Goal: Task Accomplishment & Management: Complete application form

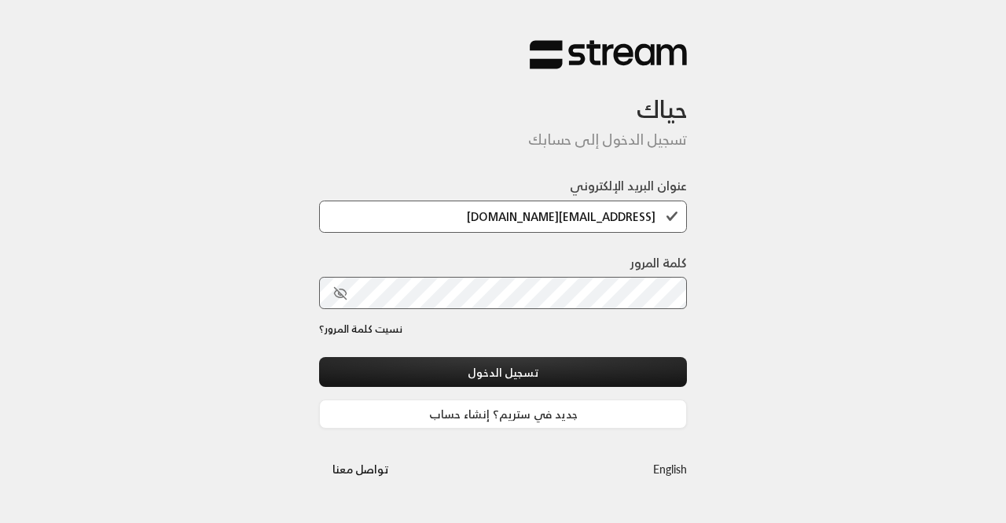
click at [319, 357] on button "تسجيل الدخول" at bounding box center [503, 371] width 368 height 29
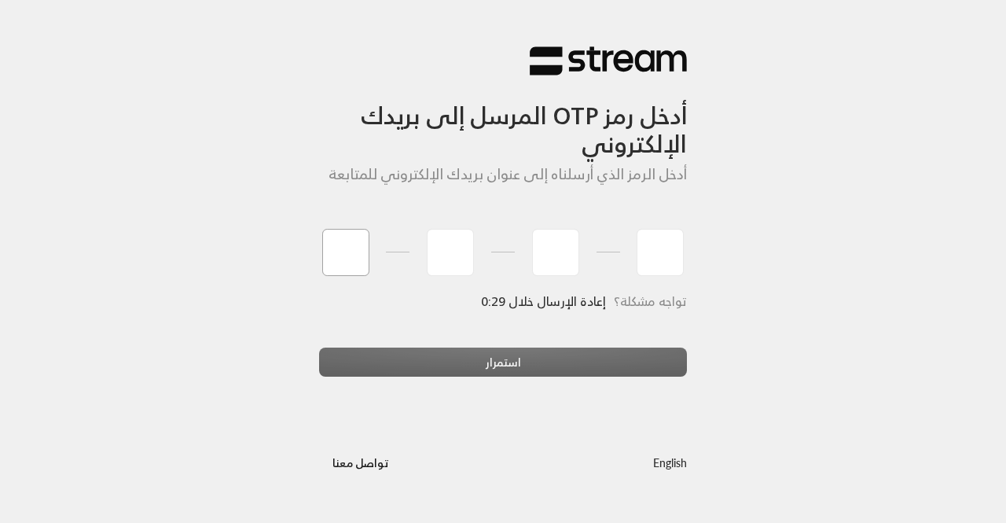
type input "6"
type input "3"
type input "9"
type input "4"
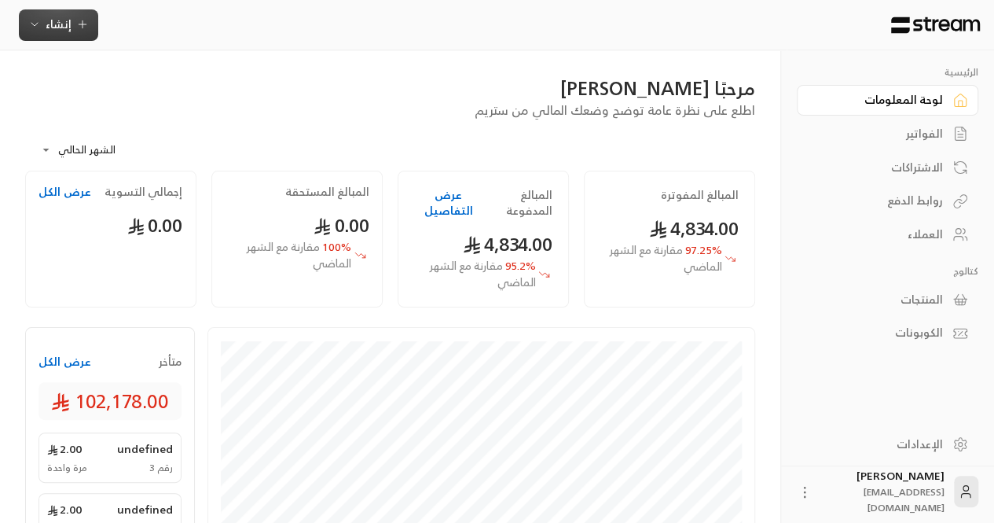
click at [94, 20] on button "إنشاء" at bounding box center [58, 24] width 79 height 31
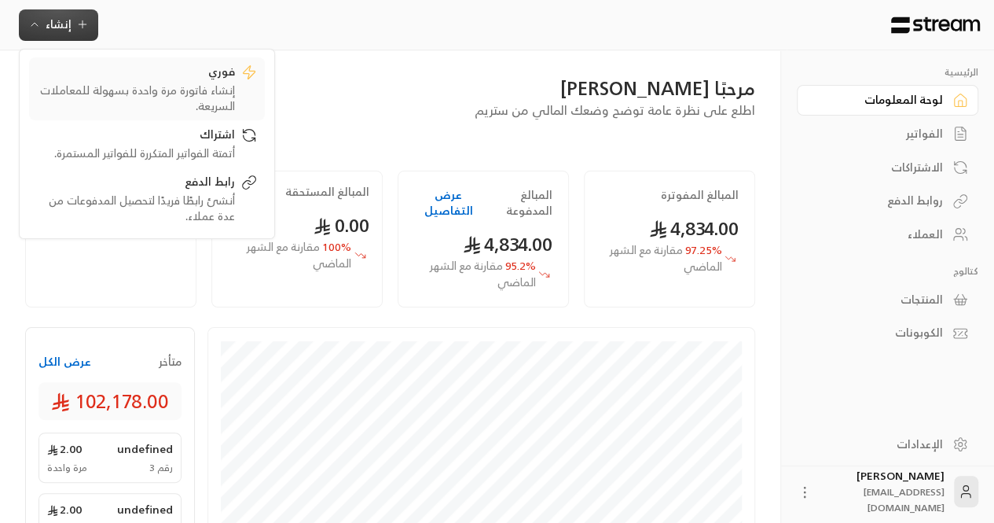
click at [156, 79] on div "فوري" at bounding box center [136, 73] width 198 height 19
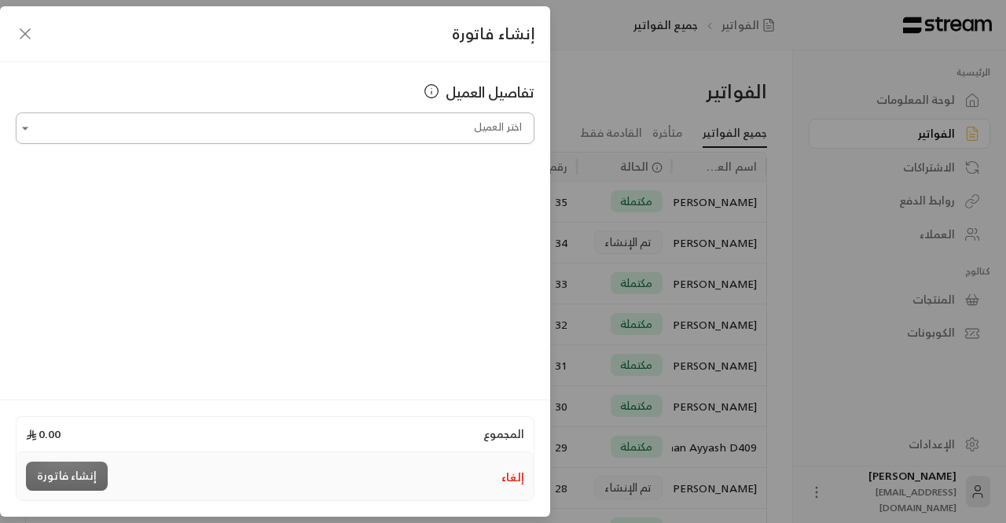
click at [189, 141] on input "اختر العميل" at bounding box center [275, 129] width 519 height 28
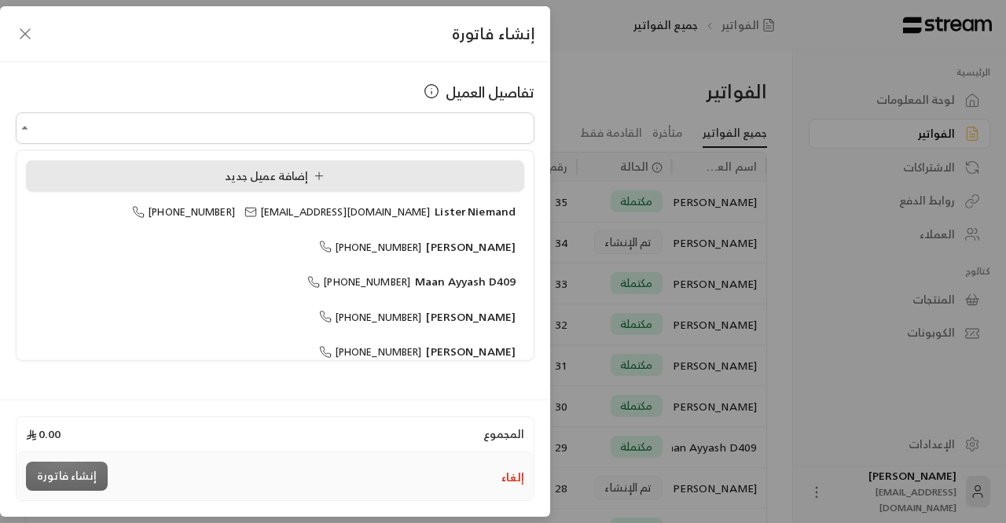
click at [163, 164] on li "إضافة عميل جديد" at bounding box center [275, 175] width 498 height 31
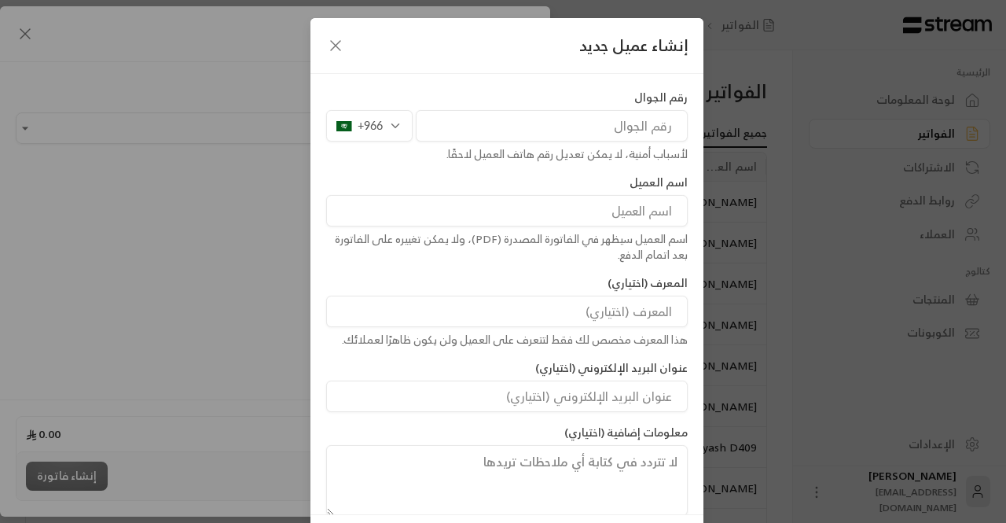
click at [514, 134] on input "tel" at bounding box center [552, 125] width 272 height 31
paste input "[PHONE_NUMBER]"
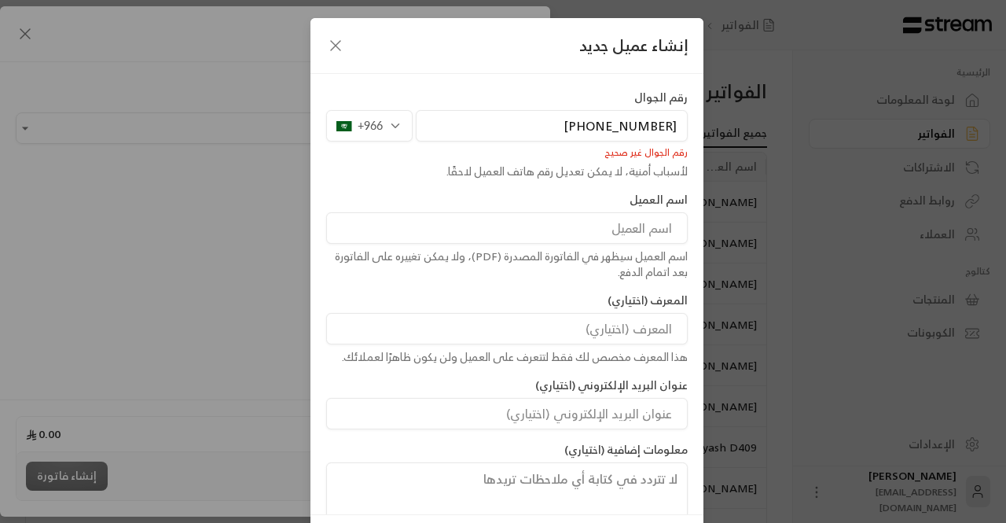
click at [404, 116] on div "+966" at bounding box center [369, 125] width 86 height 31
click at [596, 121] on input "[PHONE_NUMBER]" at bounding box center [552, 125] width 272 height 31
drag, startPoint x: 600, startPoint y: 121, endPoint x: 583, endPoint y: 123, distance: 17.4
click at [583, 123] on input "[PHONE_NUMBER]" at bounding box center [552, 125] width 272 height 31
click at [578, 117] on input "7879477060" at bounding box center [552, 125] width 272 height 31
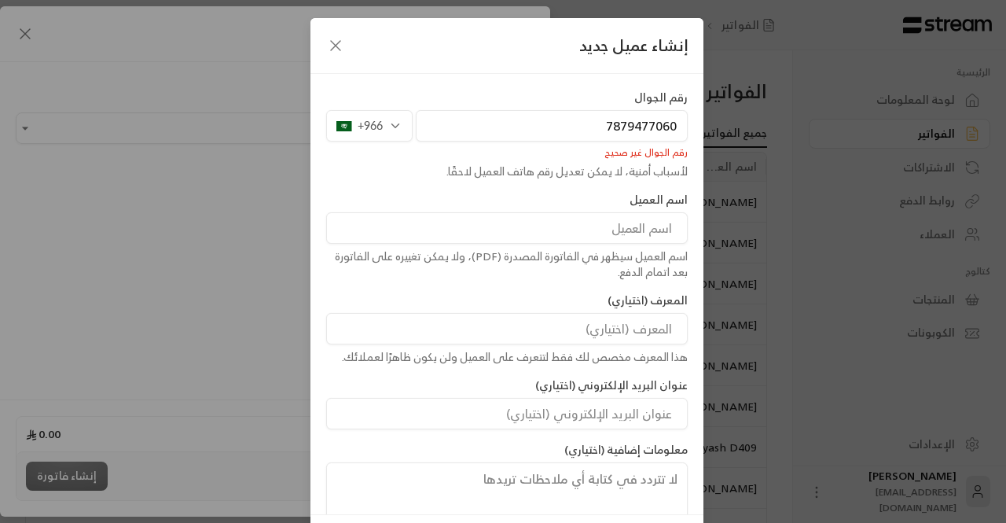
click at [578, 123] on input "7879477060" at bounding box center [552, 125] width 272 height 31
paste input "+44"
click at [565, 112] on input "[PHONE_NUMBER]" at bounding box center [552, 125] width 272 height 31
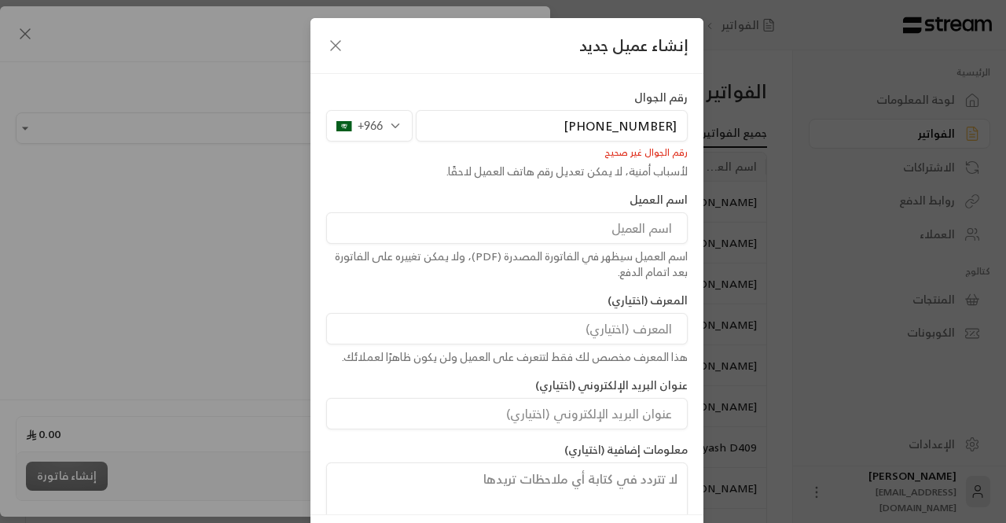
click at [565, 112] on input "[PHONE_NUMBER]" at bounding box center [552, 125] width 272 height 31
click at [677, 128] on input "[PHONE_NUMBER]" at bounding box center [552, 125] width 272 height 31
click at [678, 123] on input "[PHONE_NUMBER]" at bounding box center [552, 125] width 272 height 31
click at [596, 126] on input "447879477060" at bounding box center [552, 125] width 272 height 31
type input "447879477060"
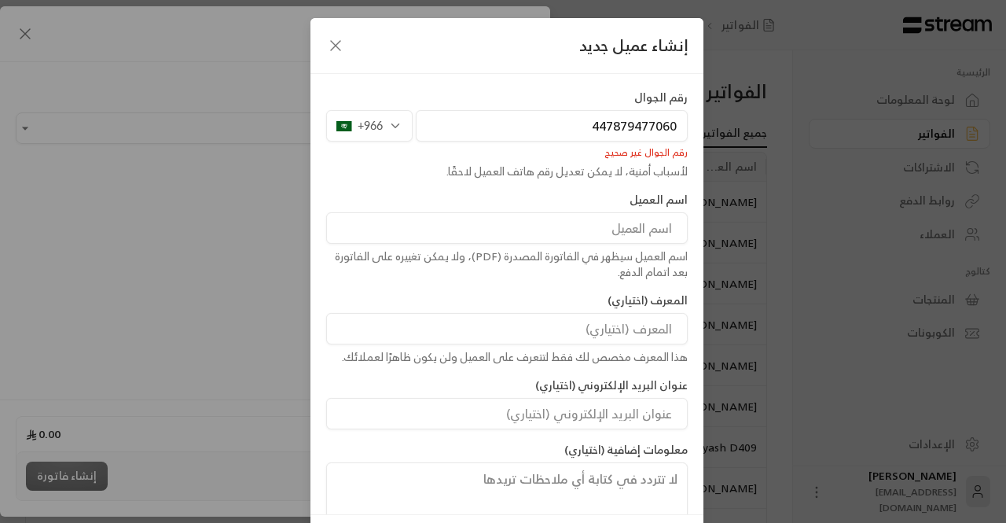
click at [409, 123] on div "+966" at bounding box center [369, 125] width 86 height 31
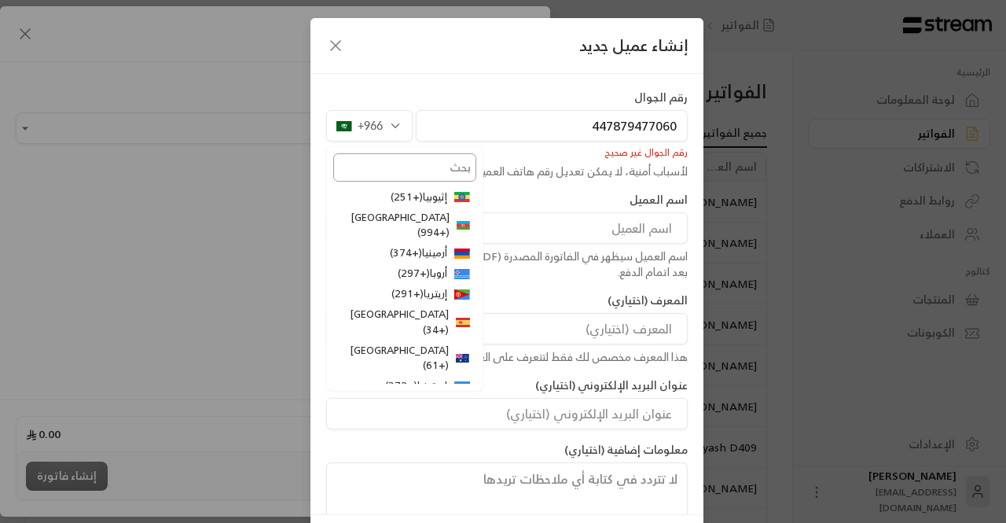
click at [420, 167] on input "text" at bounding box center [404, 167] width 143 height 28
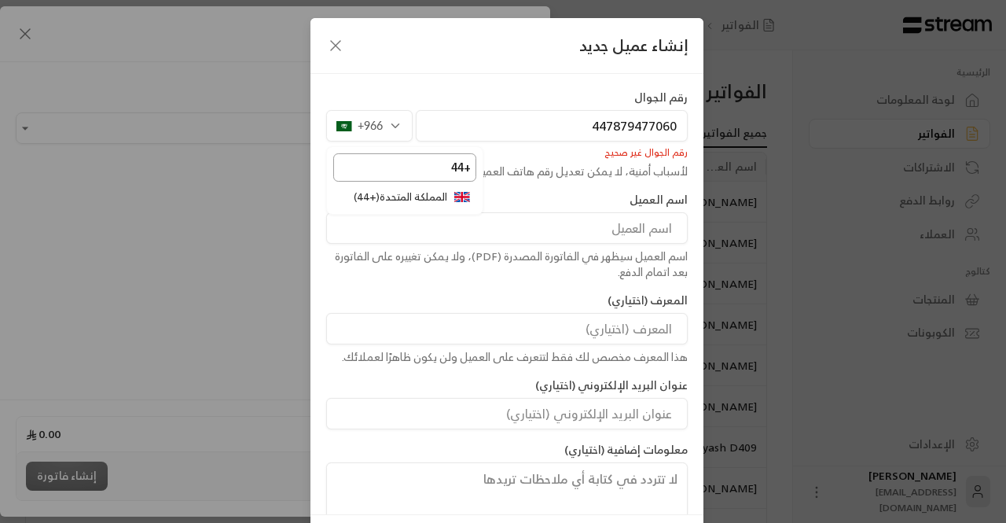
type input "+44"
click at [437, 197] on li "المملكة المتحدة ( +44 )" at bounding box center [404, 197] width 143 height 20
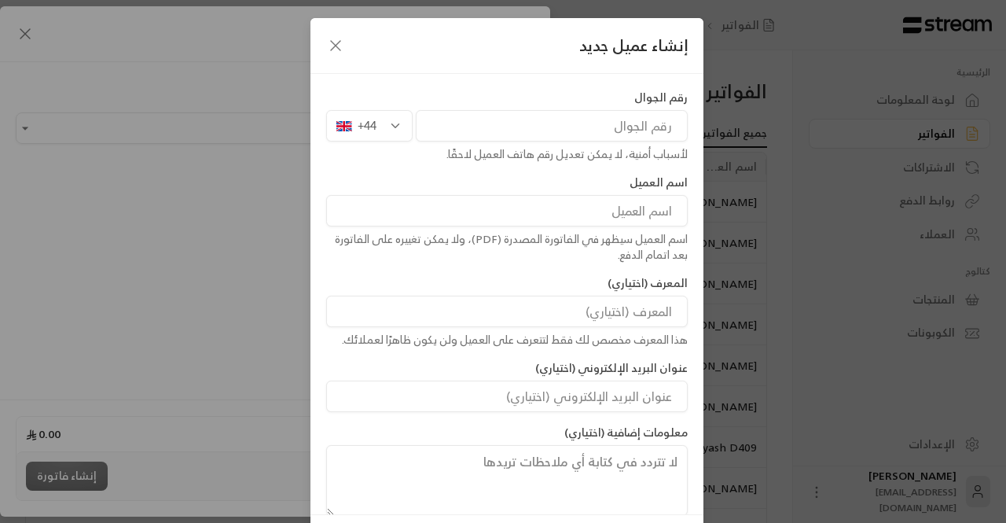
click at [513, 134] on input "tel" at bounding box center [552, 125] width 272 height 31
paste input "[PHONE_NUMBER]"
type input "[PHONE_NUMBER]"
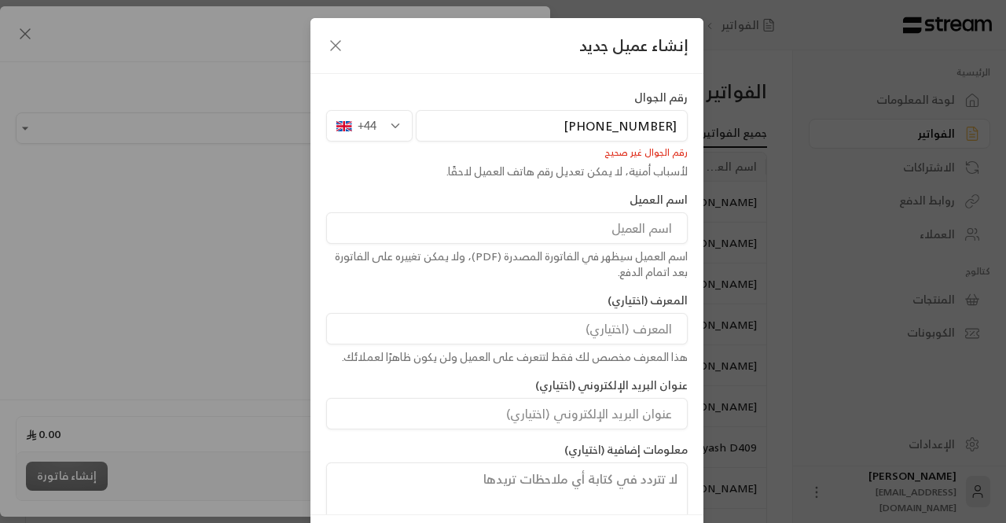
click at [594, 123] on input "[PHONE_NUMBER]" at bounding box center [552, 125] width 272 height 31
click at [595, 123] on input "[PHONE_NUMBER]" at bounding box center [552, 125] width 272 height 31
paste input "7879477060"
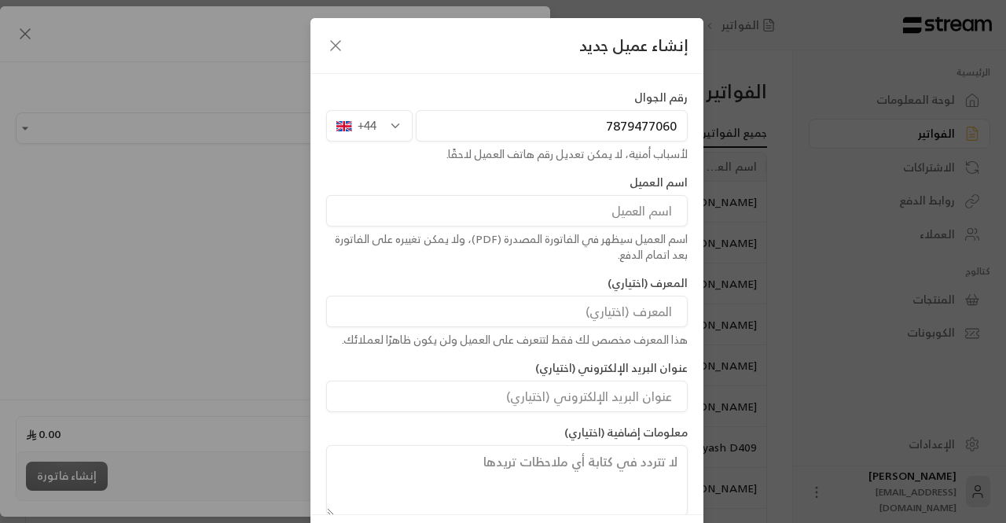
type input "7879477060"
click at [610, 205] on input at bounding box center [506, 210] width 361 height 31
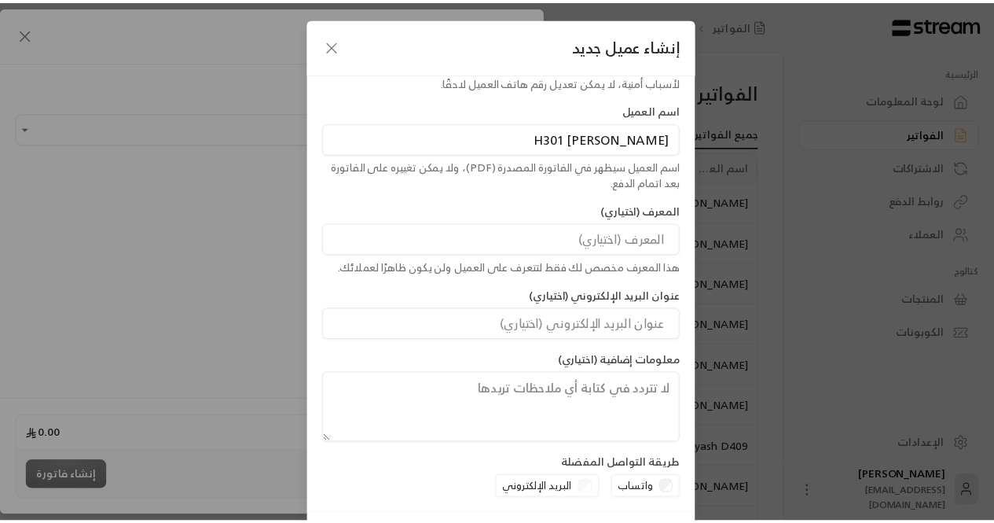
scroll to position [71, 0]
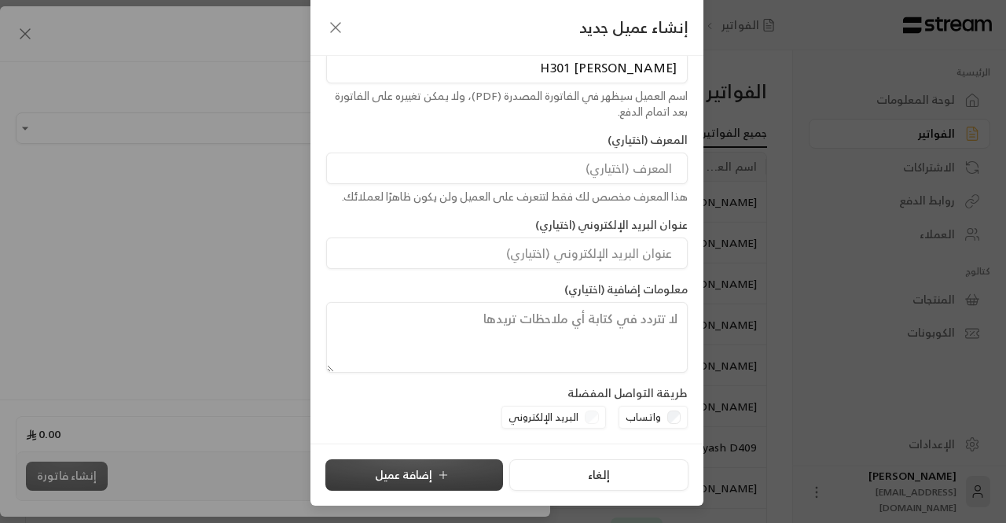
type input "[PERSON_NAME] H301"
click at [413, 480] on button "إضافة عميل" at bounding box center [414, 474] width 178 height 31
type input "**********"
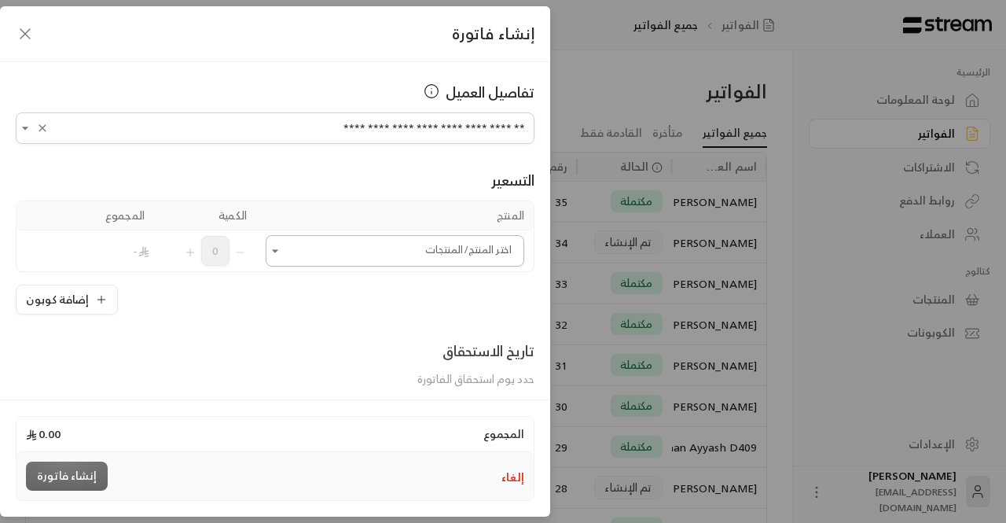
click at [390, 252] on input "اختر العميل" at bounding box center [395, 251] width 259 height 28
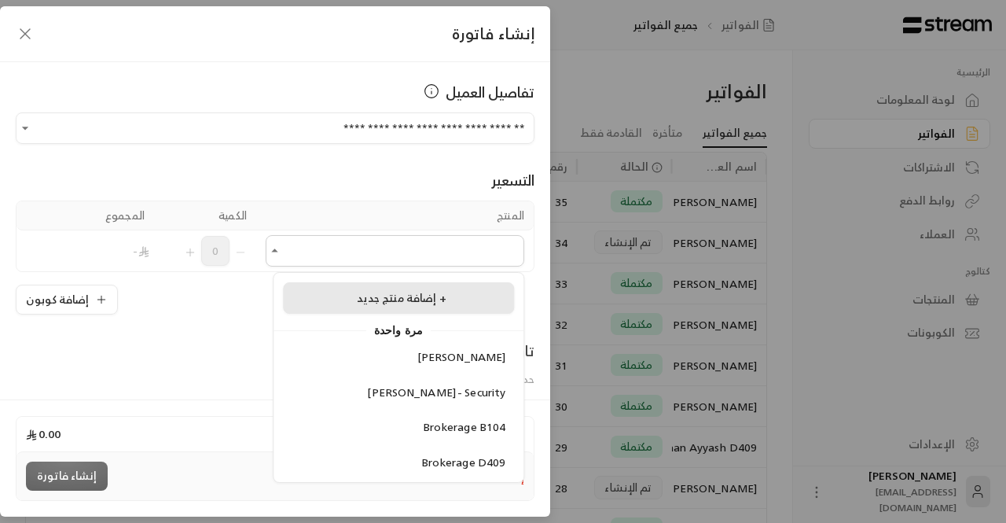
click at [383, 292] on span "إضافة منتج جديد +" at bounding box center [402, 298] width 90 height 20
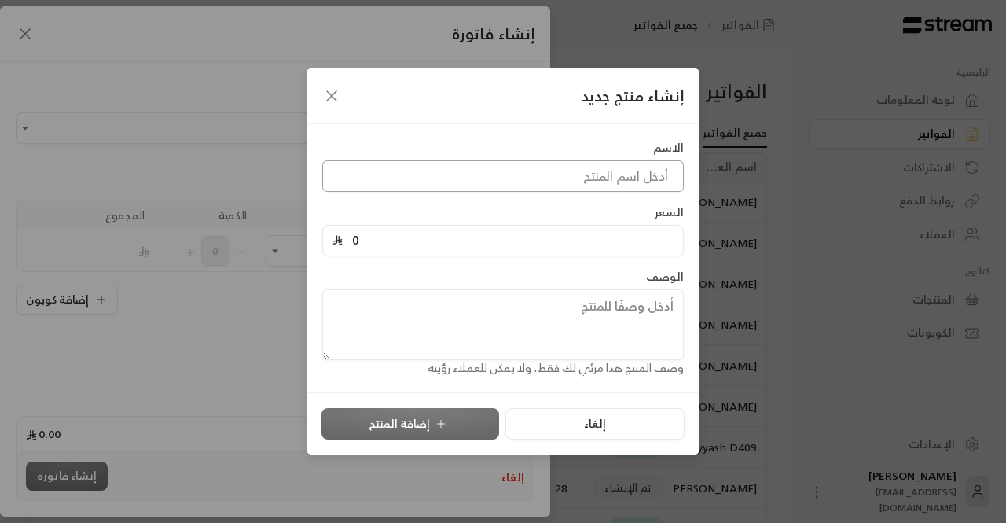
click at [555, 178] on input at bounding box center [502, 175] width 361 height 31
type input "Brokerage fee H301"
click at [544, 238] on input "0" at bounding box center [508, 241] width 331 height 30
paste input "4178"
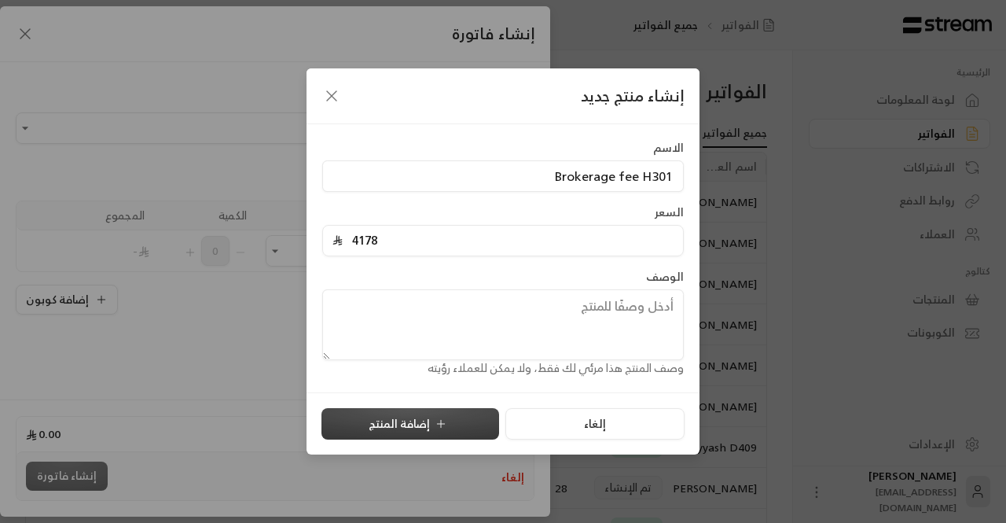
type input "4178"
click at [437, 420] on icon "submit" at bounding box center [441, 423] width 13 height 13
type input "0"
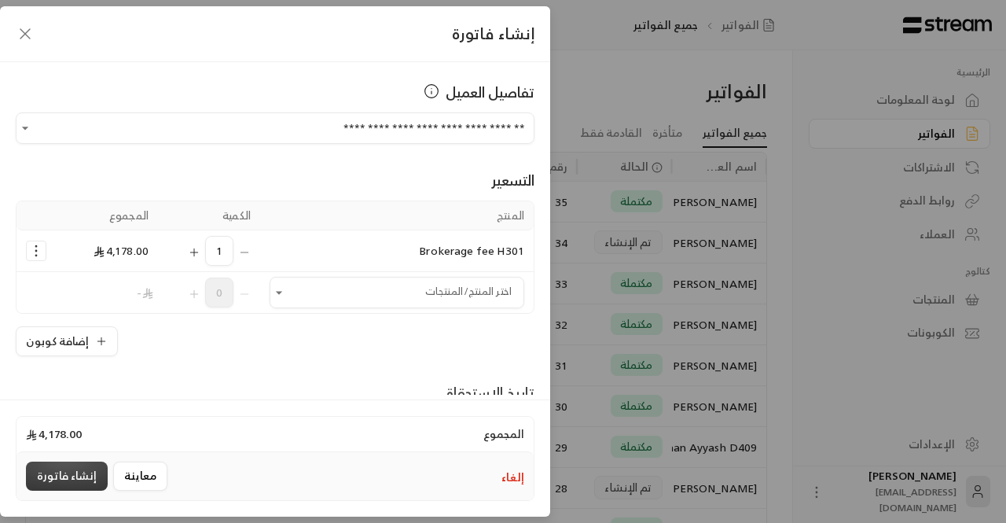
click at [57, 479] on button "إنشاء فاتورة" at bounding box center [67, 475] width 82 height 29
